Goal: Find contact information: Find contact information

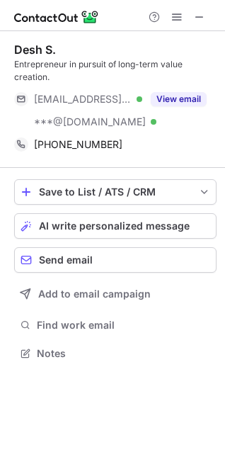
scroll to position [343, 225]
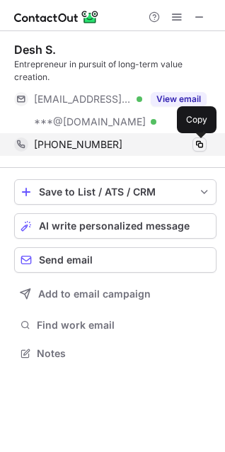
click at [201, 149] on span at bounding box center [199, 144] width 11 height 11
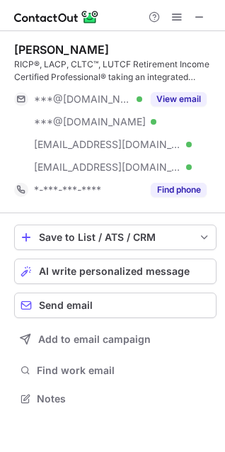
scroll to position [388, 225]
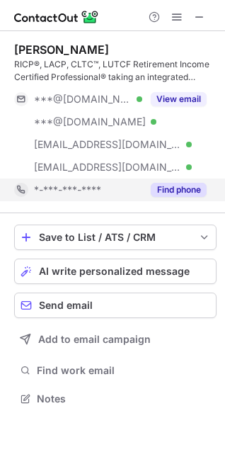
click at [184, 191] on button "Find phone" at bounding box center [179, 190] width 56 height 14
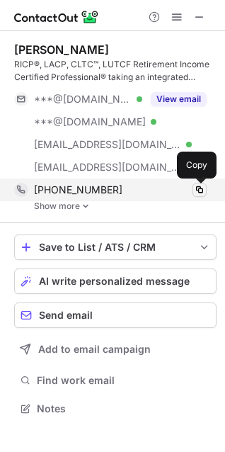
click at [196, 194] on span at bounding box center [199, 189] width 11 height 11
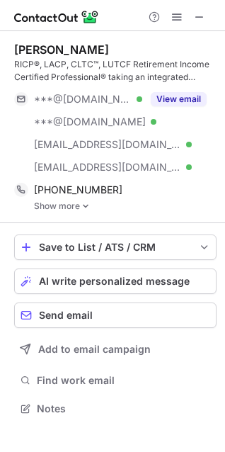
click at [76, 205] on link "Show more" at bounding box center [125, 206] width 183 height 10
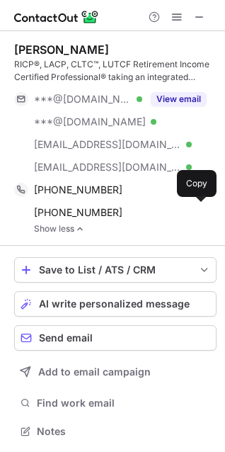
scroll to position [422, 225]
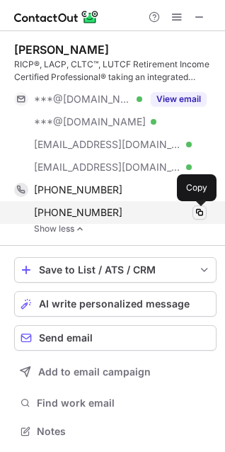
click at [197, 215] on span at bounding box center [199, 212] width 11 height 11
click at [200, 220] on div "+17187023439 Copy" at bounding box center [110, 212] width 193 height 23
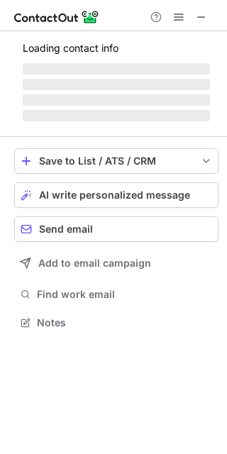
scroll to position [312, 227]
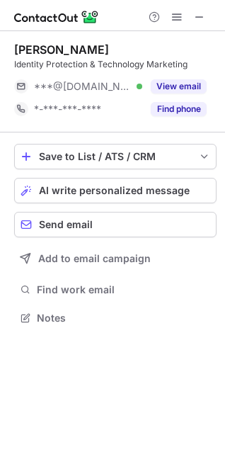
scroll to position [6, 6]
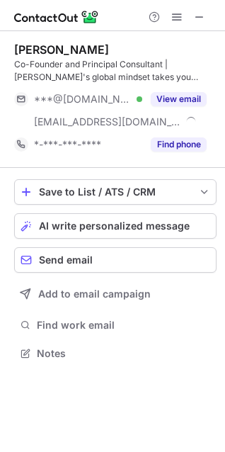
scroll to position [343, 225]
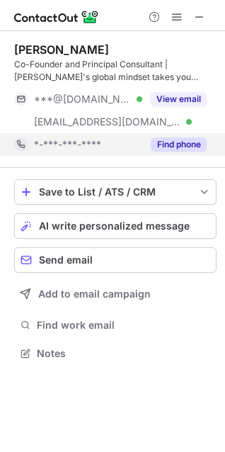
click at [181, 148] on button "Find phone" at bounding box center [179, 145] width 56 height 14
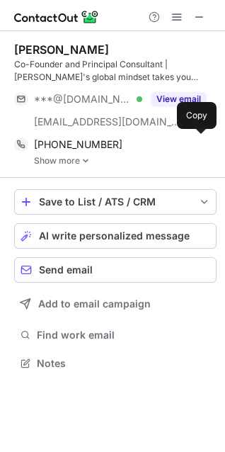
scroll to position [354, 225]
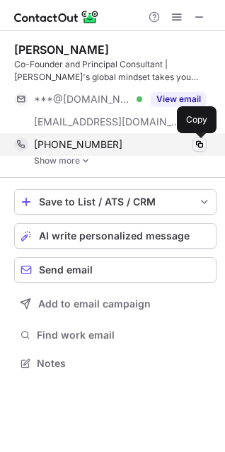
click at [196, 145] on span at bounding box center [199, 144] width 11 height 11
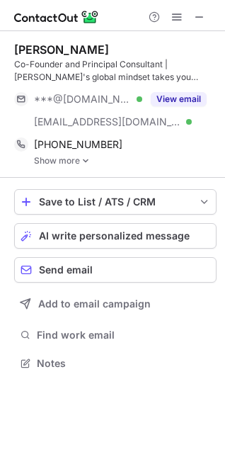
click at [65, 163] on link "Show more" at bounding box center [125, 161] width 183 height 10
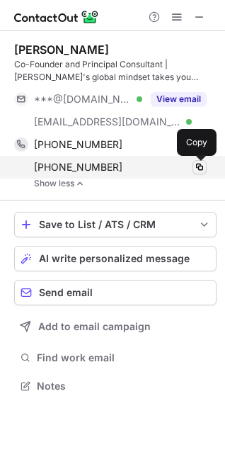
drag, startPoint x: 199, startPoint y: 169, endPoint x: 189, endPoint y: 170, distance: 10.7
click at [199, 168] on span at bounding box center [199, 167] width 11 height 11
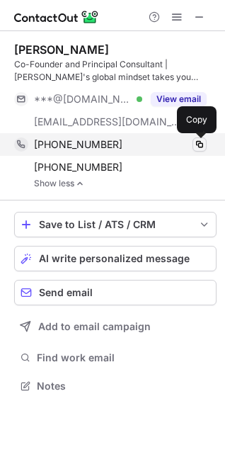
click at [198, 142] on span at bounding box center [199, 144] width 11 height 11
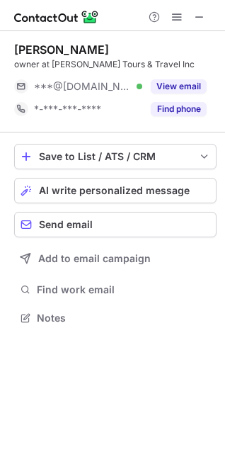
scroll to position [308, 225]
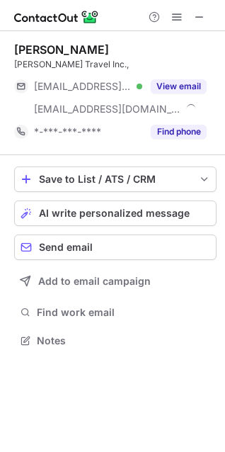
scroll to position [330, 225]
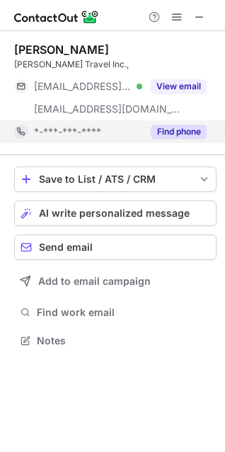
click at [168, 120] on div "Find phone" at bounding box center [174, 131] width 65 height 23
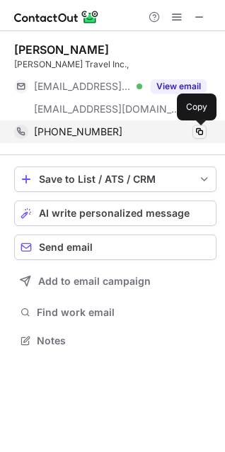
click at [196, 134] on span at bounding box center [199, 131] width 11 height 11
